Goal: Complete application form

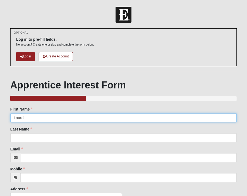
type input "Laurel"
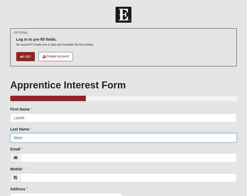
type input "West"
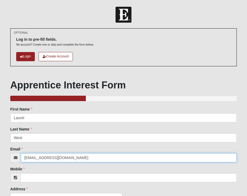
type input "[EMAIL_ADDRESS][DOMAIN_NAME]"
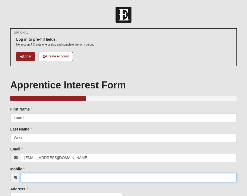
click at [28, 177] on input "Mobile" at bounding box center [128, 177] width 217 height 9
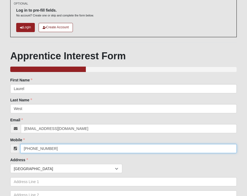
scroll to position [30, 0]
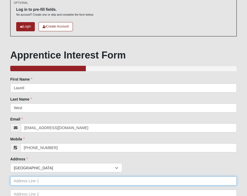
type input "[PHONE_NUMBER]"
click at [60, 181] on input "[STREET_ADDRESS][PERSON_NAME]" at bounding box center [123, 181] width 227 height 9
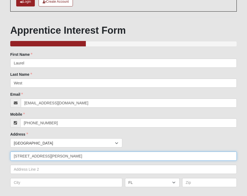
scroll to position [69, 0]
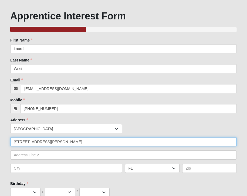
type input "[STREET_ADDRESS][PERSON_NAME]"
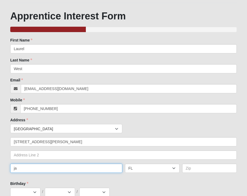
type input "j"
type input "[GEOGRAPHIC_DATA]"
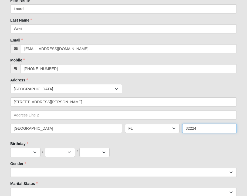
scroll to position [113, 0]
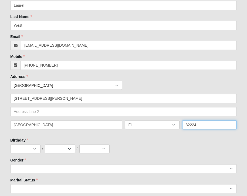
type input "32224"
select select "9"
select select "14"
select select "1969"
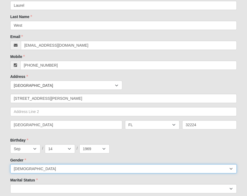
select select "2"
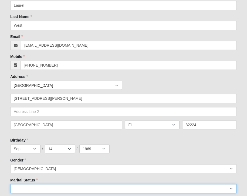
select select "144"
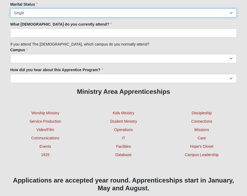
scroll to position [289, 0]
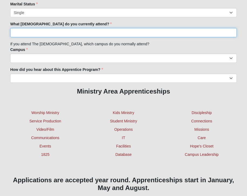
click at [68, 33] on input "What [DEMOGRAPHIC_DATA] do you currently attend?" at bounding box center [123, 32] width 227 height 9
type input "S"
type input "[DEMOGRAPHIC_DATA] of Eleven 22"
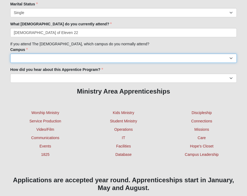
select select "3"
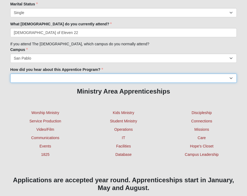
select select "Other"
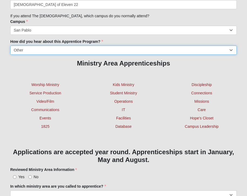
scroll to position [318, 0]
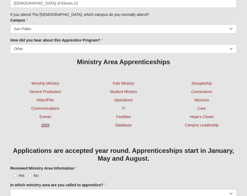
click at [48, 126] on link "1825" at bounding box center [45, 125] width 8 height 4
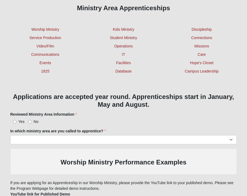
scroll to position [373, 0]
click at [14, 120] on input "Yes" at bounding box center [15, 122] width 4 height 4
radio input "true"
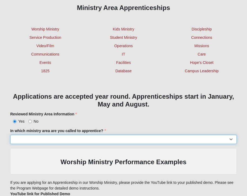
select select "1201"
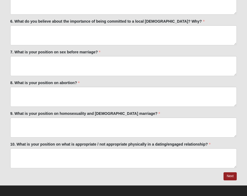
scroll to position [1375, 0]
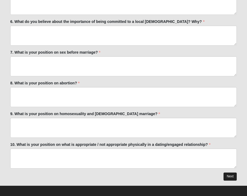
click at [230, 173] on link "Next" at bounding box center [230, 177] width 13 height 8
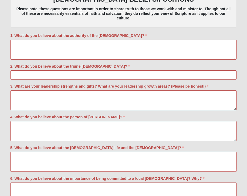
scroll to position [0, 0]
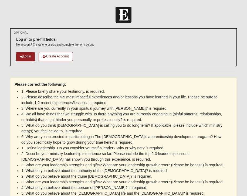
click at [230, 173] on ul "1. Please briefly share your testimony. is required. 2. Please describe the 4-5…" at bounding box center [124, 155] width 218 height 137
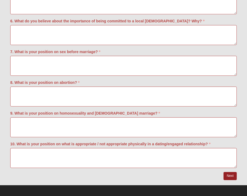
scroll to position [1532, 0]
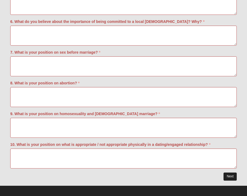
click at [230, 173] on link "Next" at bounding box center [230, 177] width 13 height 8
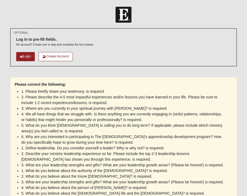
scroll to position [0, 0]
click at [23, 54] on link "Login" at bounding box center [25, 56] width 19 height 9
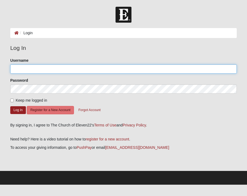
click at [46, 66] on input "Username" at bounding box center [123, 69] width 227 height 9
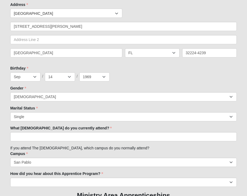
scroll to position [142, 0]
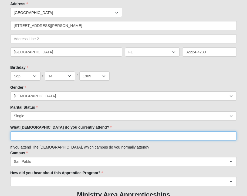
click at [56, 133] on input "What [DEMOGRAPHIC_DATA] do you currently attend?" at bounding box center [123, 135] width 227 height 9
type input "1"
type input "e"
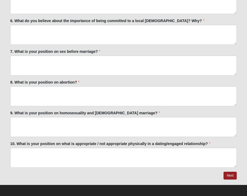
scroll to position [1331, 0]
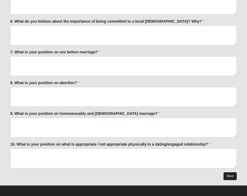
type input "Eleven 22"
click at [231, 174] on link "Next" at bounding box center [230, 177] width 13 height 8
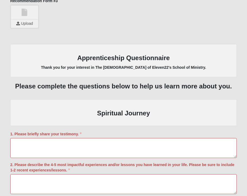
scroll to position [849, 0]
